Goal: Navigation & Orientation: Understand site structure

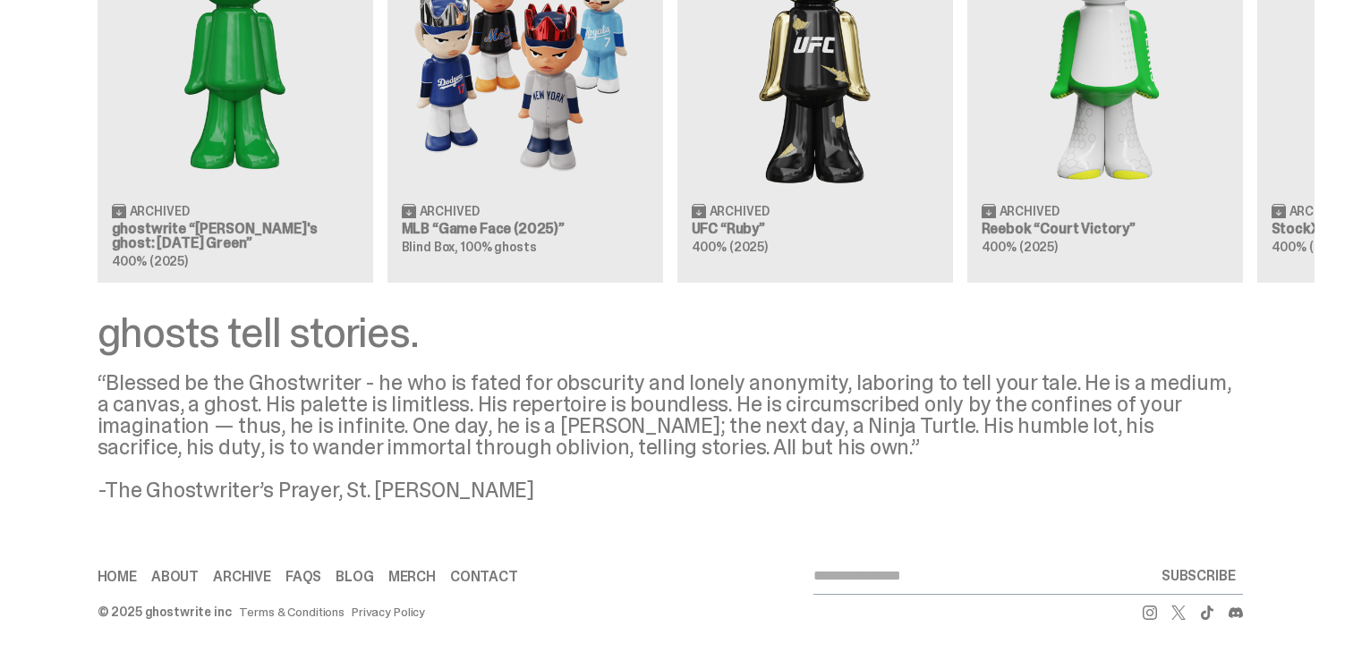
scroll to position [1733, 0]
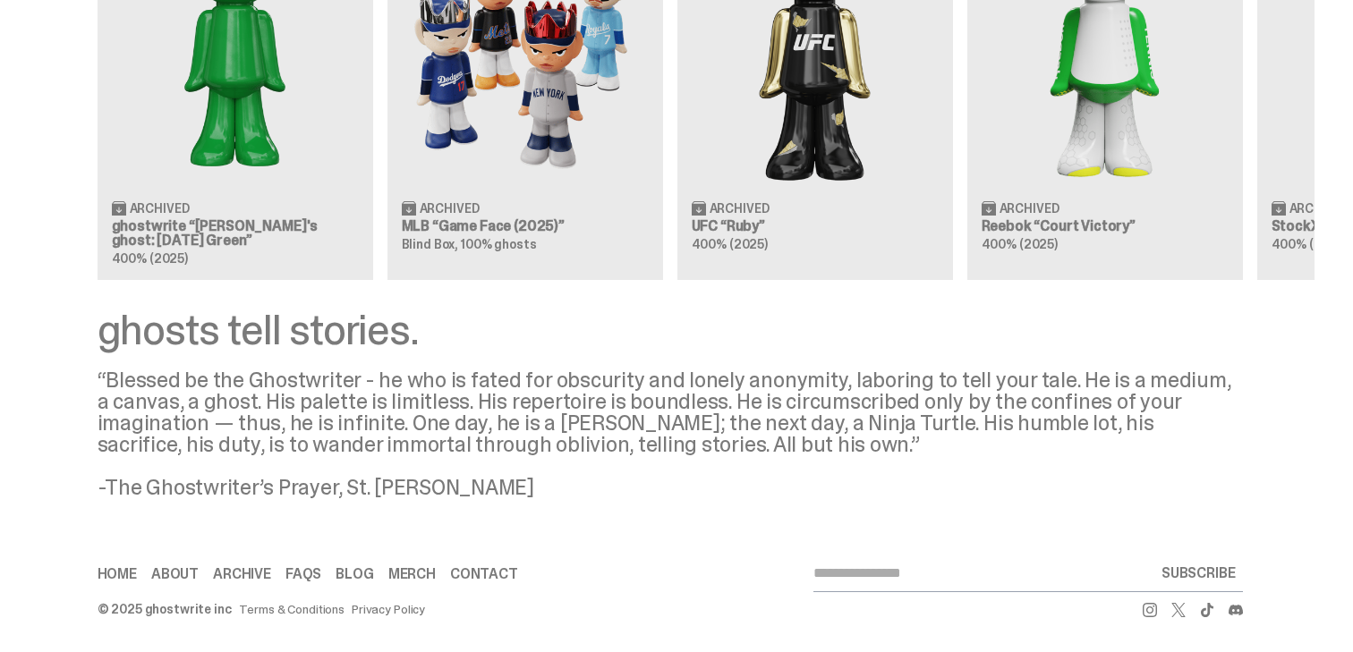
click at [194, 576] on link "About" at bounding box center [174, 574] width 47 height 14
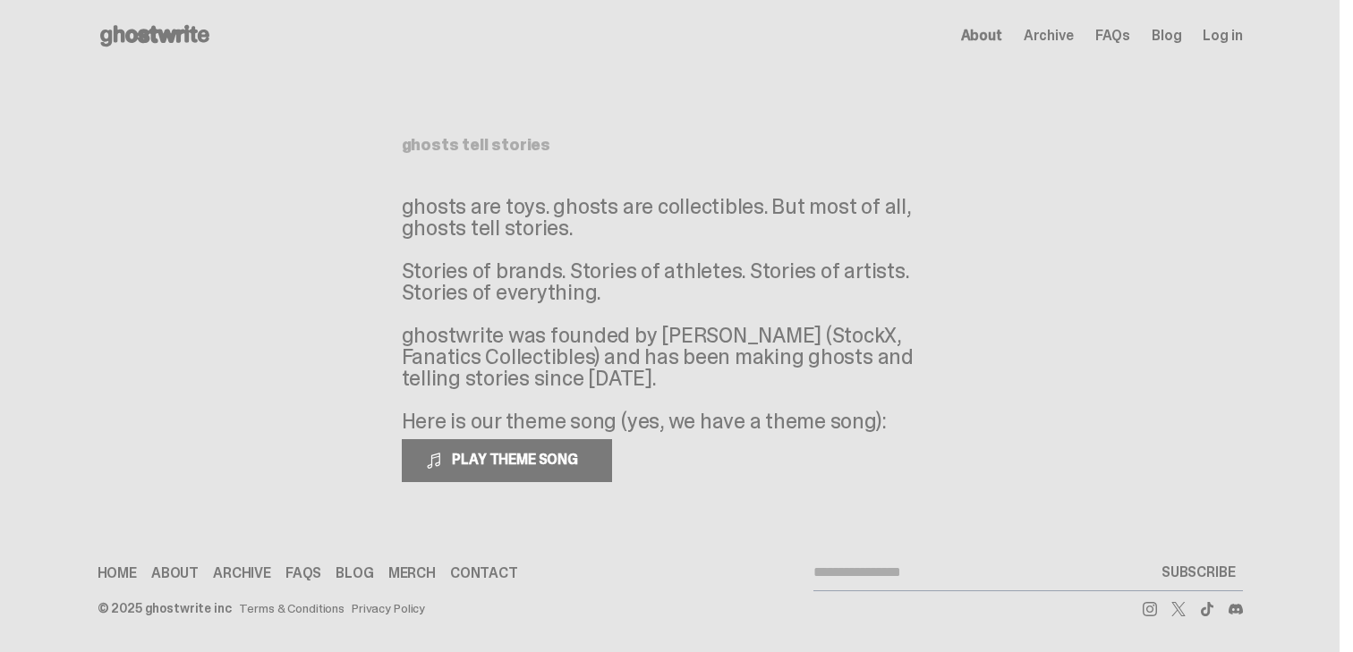
click at [1060, 34] on span "Archive" at bounding box center [1049, 36] width 50 height 14
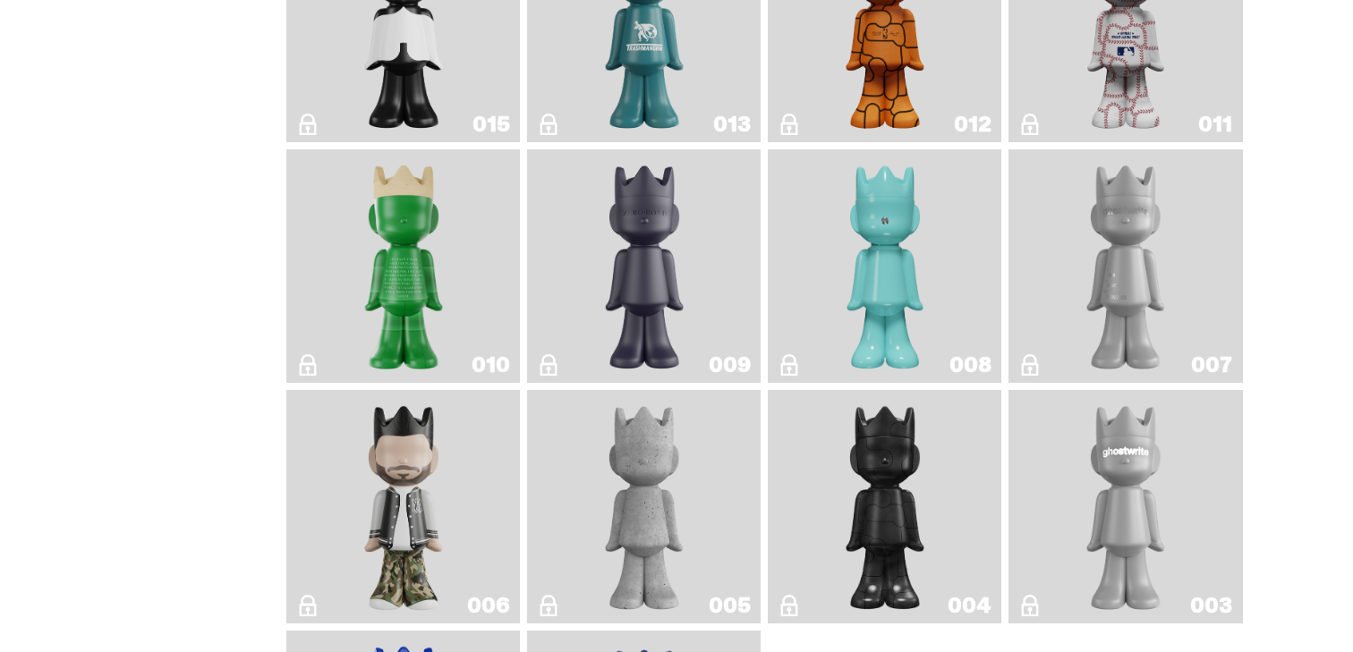
scroll to position [3300, 0]
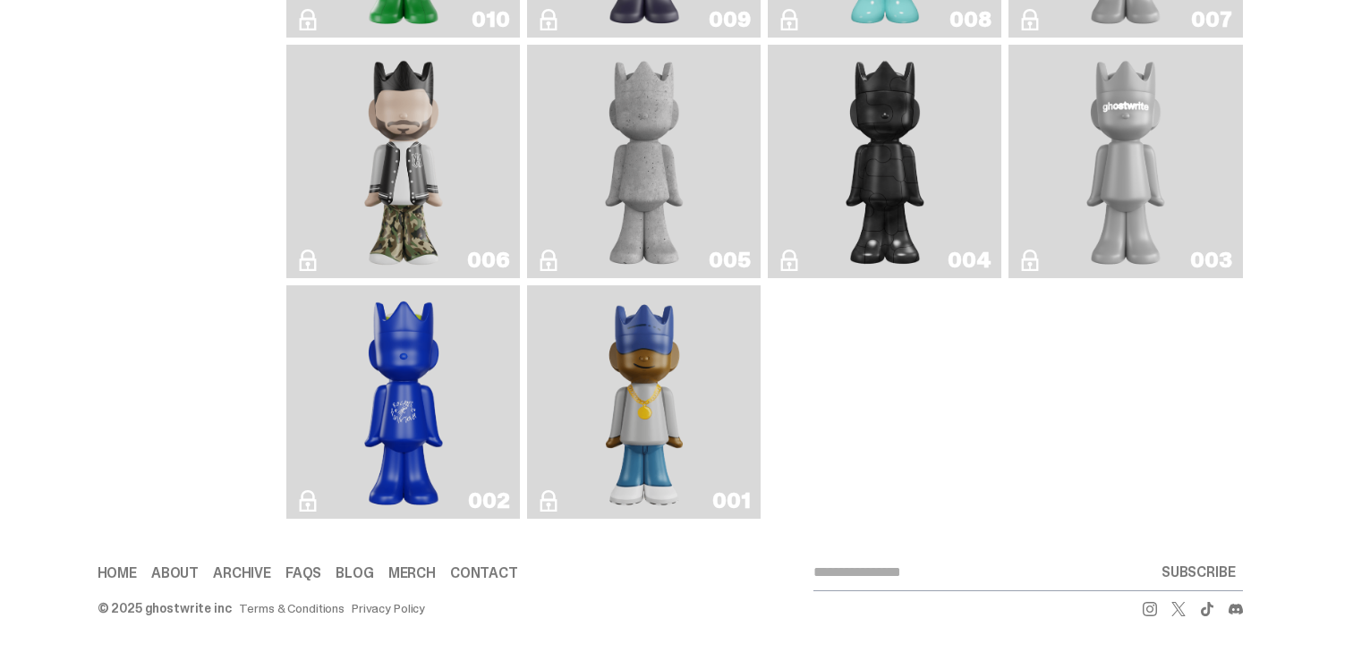
click at [483, 574] on link "Contact" at bounding box center [484, 573] width 68 height 14
click at [419, 573] on link "Merch" at bounding box center [411, 573] width 47 height 14
click at [360, 578] on link "Blog" at bounding box center [355, 573] width 38 height 14
click at [307, 577] on link "FAQs" at bounding box center [303, 573] width 36 height 14
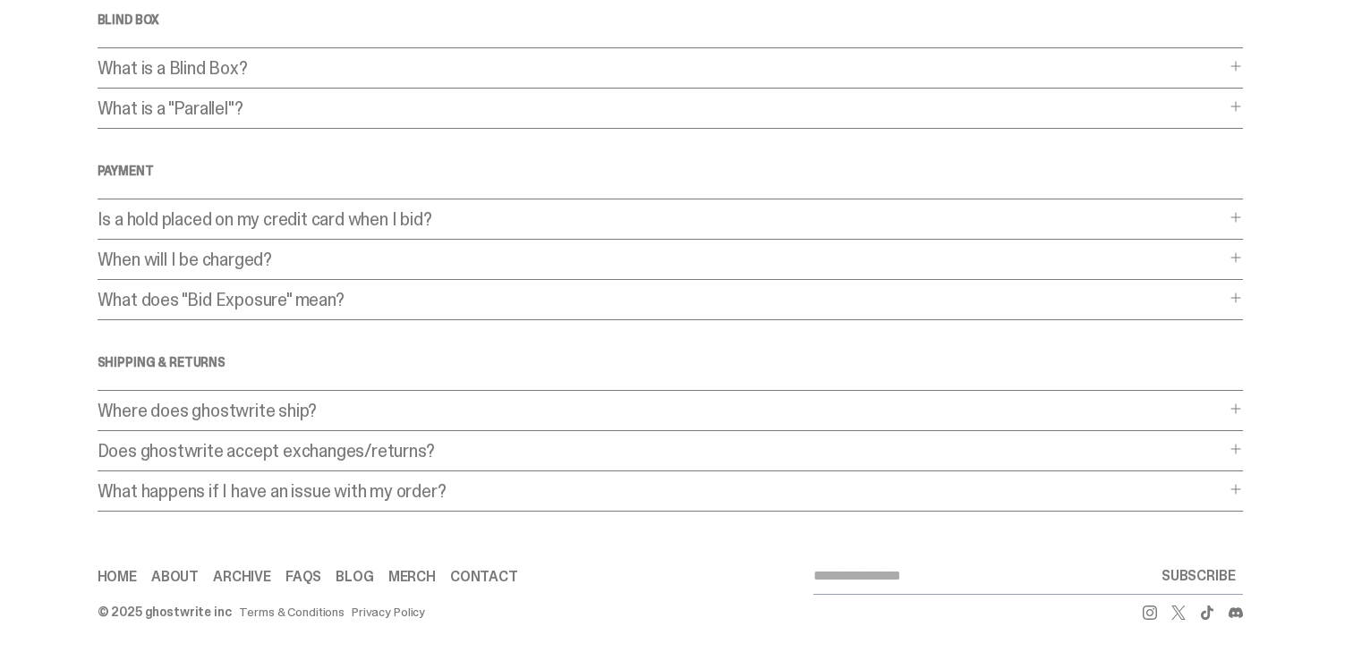
scroll to position [509, 0]
